Goal: Task Accomplishment & Management: Manage account settings

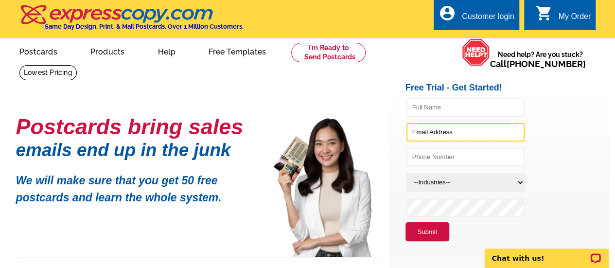
type input "[PERSON_NAME][EMAIL_ADDRESS][DOMAIN_NAME]"
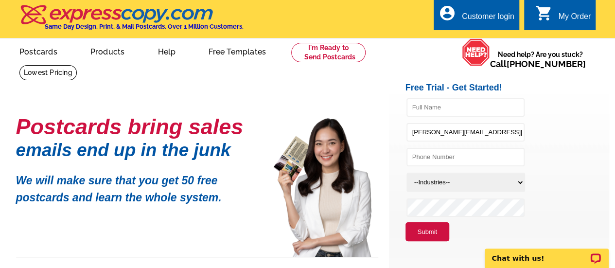
click at [428, 234] on button "Submit" at bounding box center [428, 231] width 44 height 19
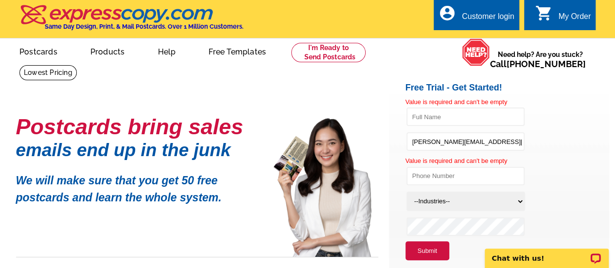
click at [484, 13] on div "Customer login" at bounding box center [488, 19] width 53 height 14
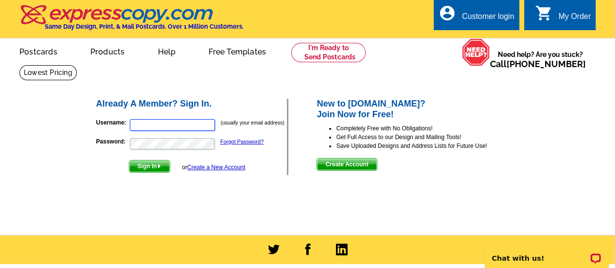
type input "[PERSON_NAME][EMAIL_ADDRESS][DOMAIN_NAME]"
click at [146, 170] on span "Sign In" at bounding box center [149, 167] width 40 height 12
